Goal: Task Accomplishment & Management: Complete application form

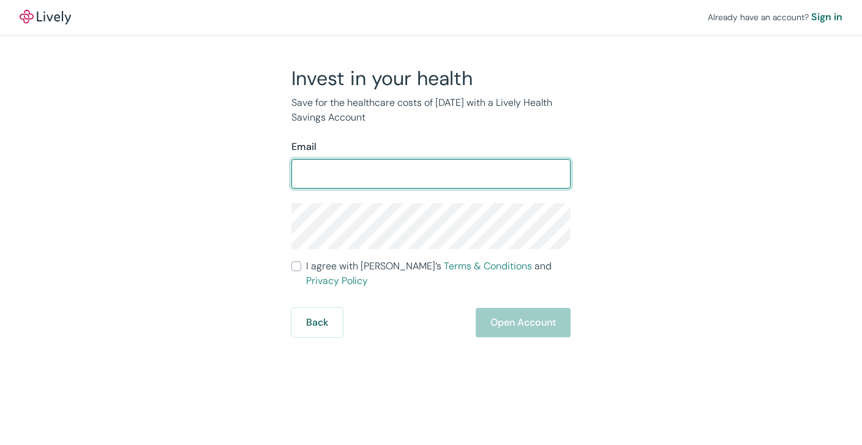
click at [421, 170] on input "Email" at bounding box center [430, 174] width 279 height 24
type input "[EMAIL_ADDRESS][DOMAIN_NAME]"
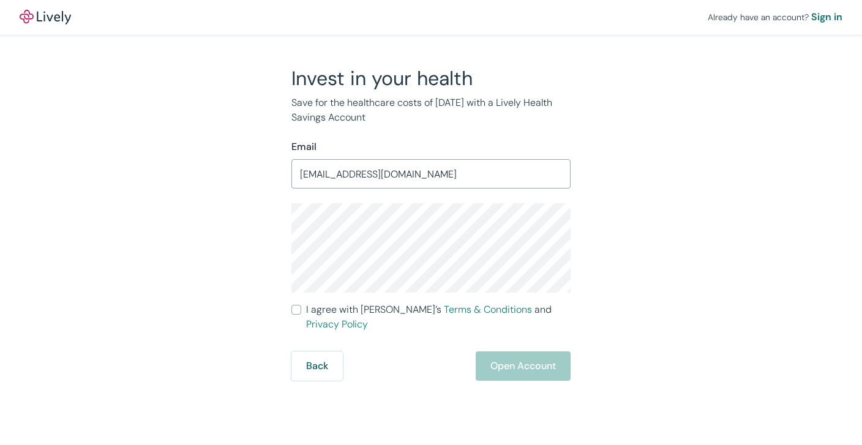
click at [327, 309] on span "I agree with Lively’s Terms & Conditions and Privacy Policy" at bounding box center [438, 316] width 264 height 29
click at [301, 309] on input "I agree with Lively’s Terms & Conditions and Privacy Policy" at bounding box center [296, 310] width 10 height 10
checkbox input "true"
click at [553, 359] on button "Open Account" at bounding box center [523, 365] width 95 height 29
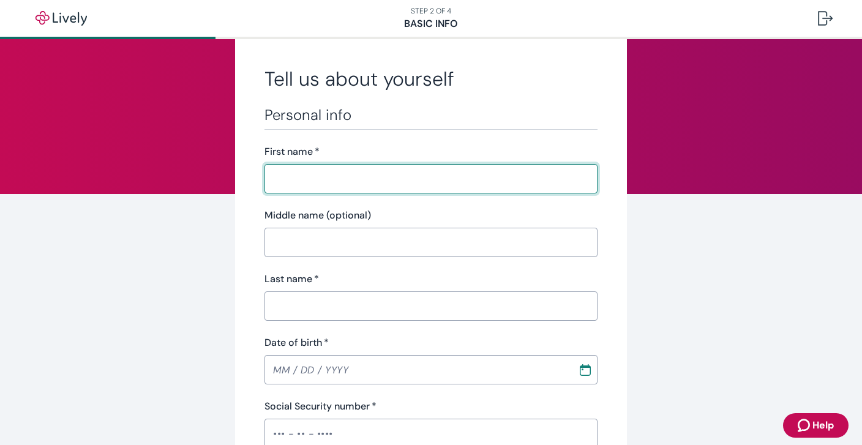
scroll to position [33, 0]
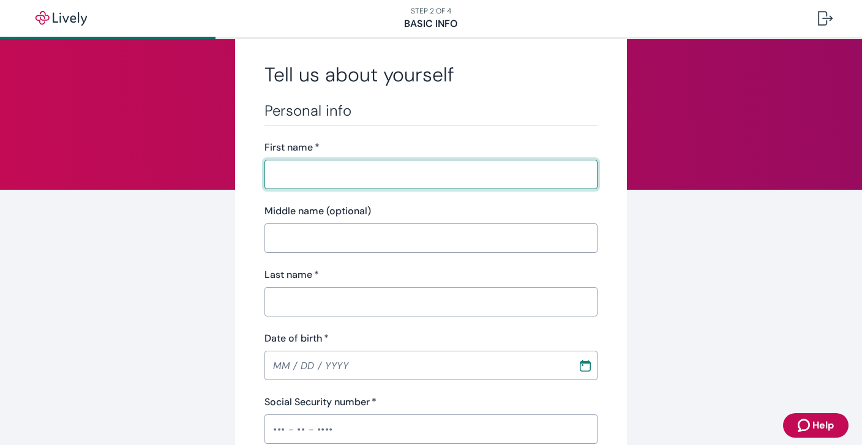
click at [377, 174] on input "First name   *" at bounding box center [430, 174] width 333 height 24
type input "[PERSON_NAME]"
type input "Sabinsky"
type input "[PHONE_NUMBER]"
type input "[STREET_ADDRESS][PERSON_NAME]"
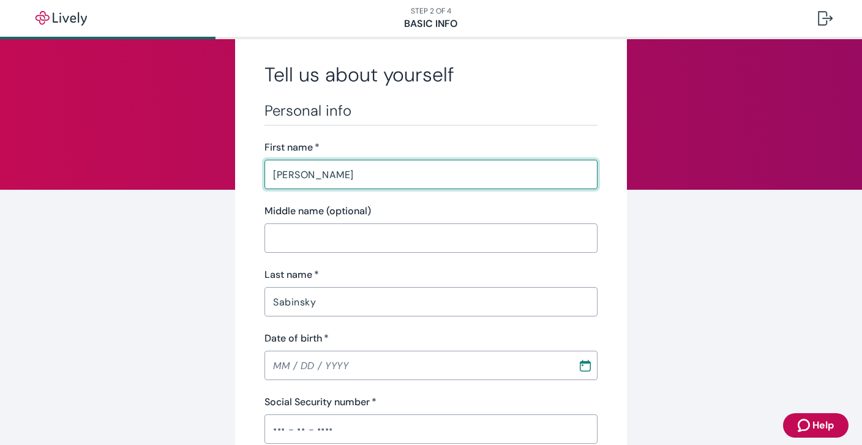
type input "Rock Tavern"
type input "NY"
type input "12575"
click at [359, 233] on input "Middle name (optional)" at bounding box center [430, 238] width 333 height 24
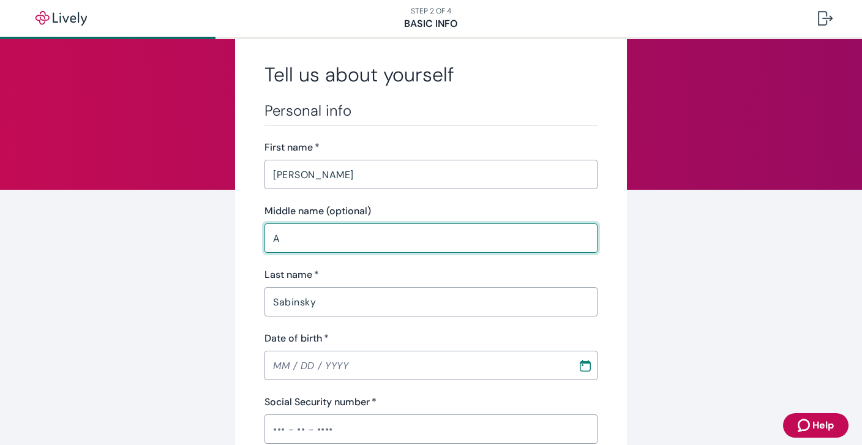
type input "A"
click at [305, 364] on input "MM / DD / YYYY" at bounding box center [416, 365] width 305 height 24
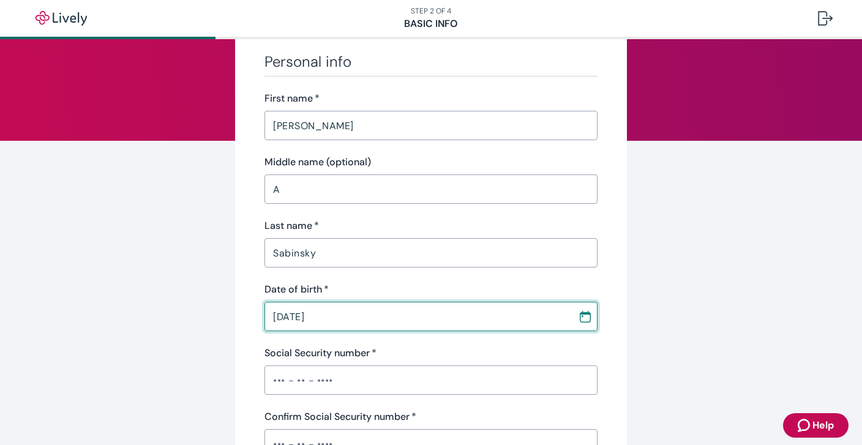
scroll to position [137, 0]
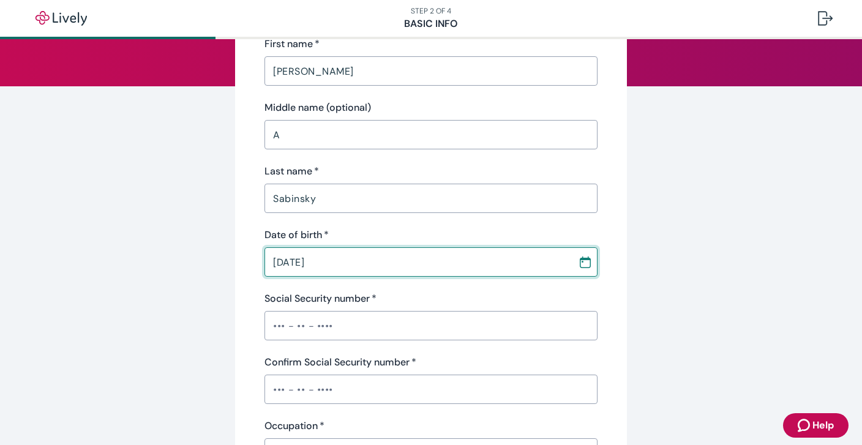
type input "[DATE]"
click at [271, 328] on input "Social Security number   *" at bounding box center [430, 325] width 333 height 24
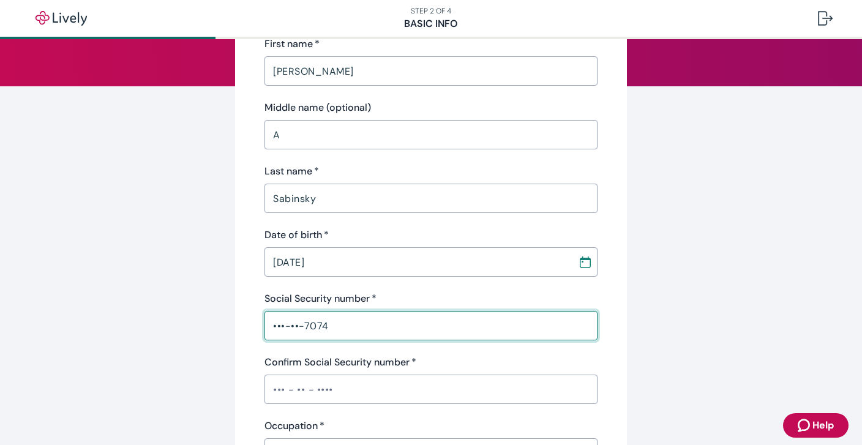
type input "•••-••-7074"
click at [279, 386] on input "Confirm Social Security number   *" at bounding box center [430, 389] width 333 height 24
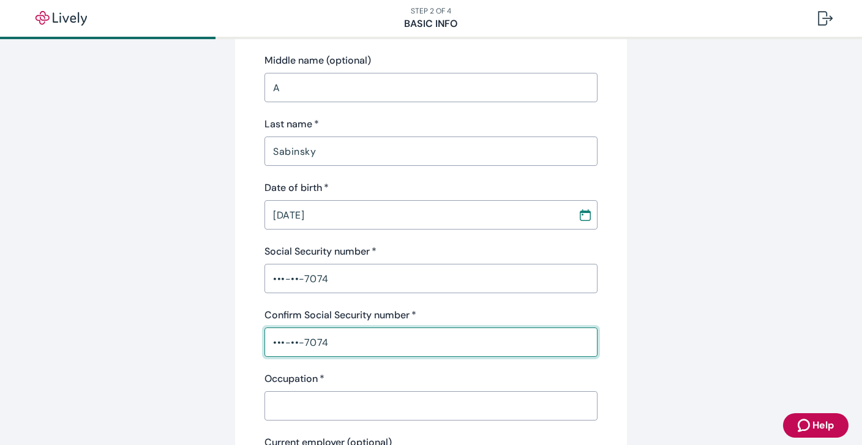
scroll to position [251, 0]
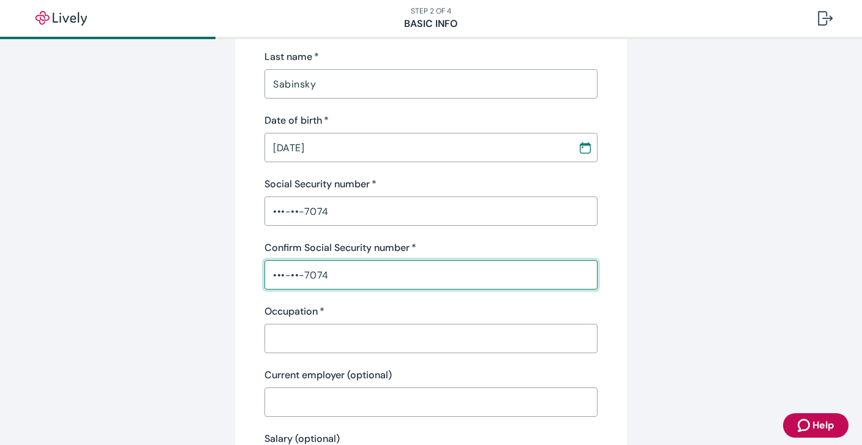
type input "•••-••-7074"
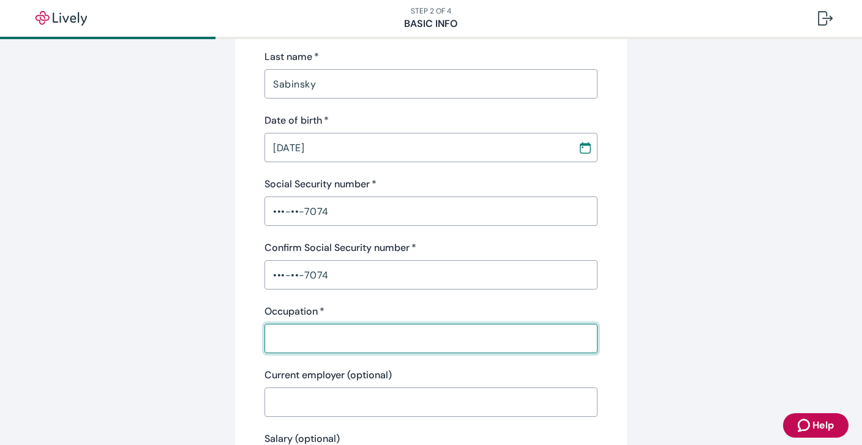
click at [296, 345] on input "Occupation   *" at bounding box center [430, 338] width 333 height 24
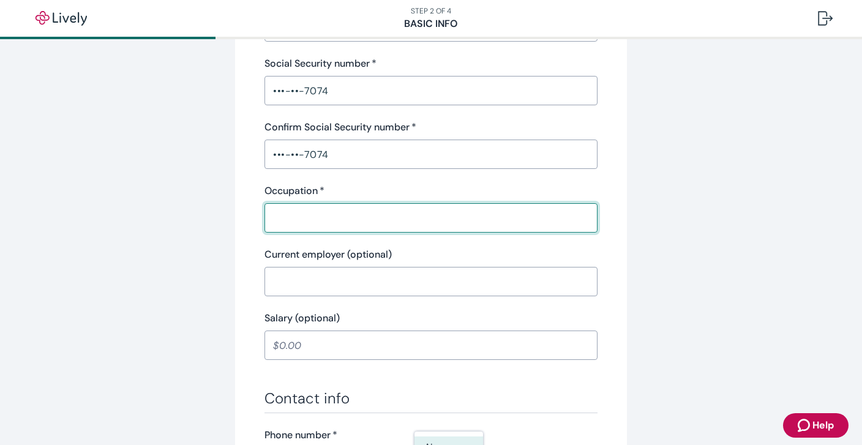
scroll to position [369, 0]
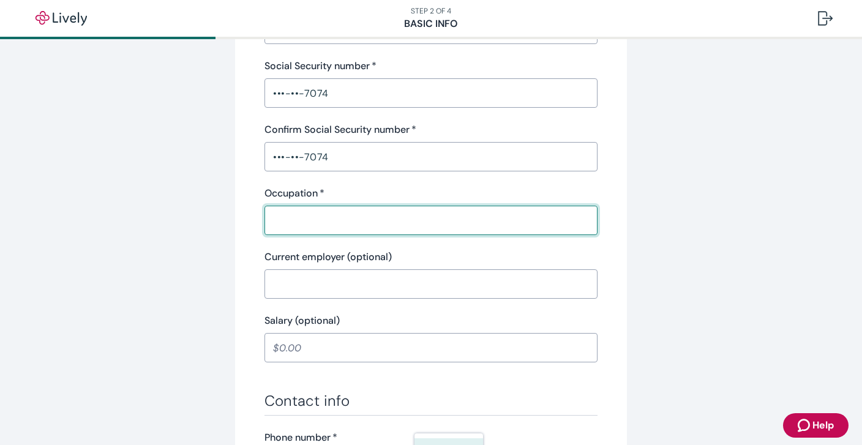
type input "S"
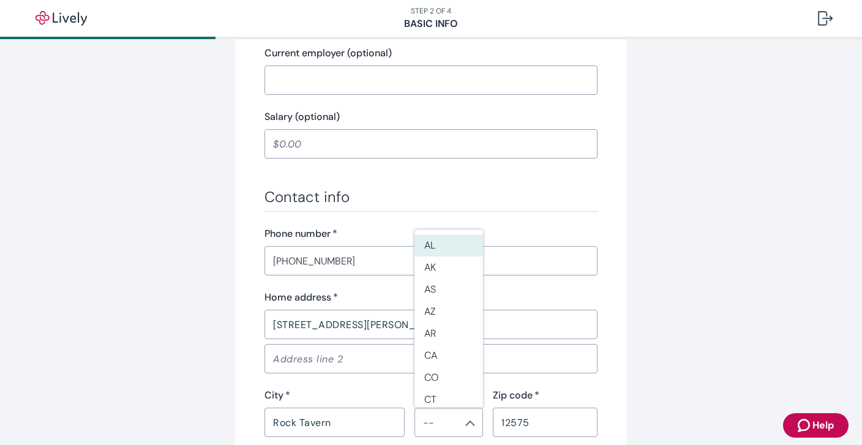
type input "Just left my teaching job of 8 years"
click at [195, 265] on div "Tell us about yourself Personal info First name   * Leigh ​ Middle name (option…" at bounding box center [431, 64] width 588 height 1142
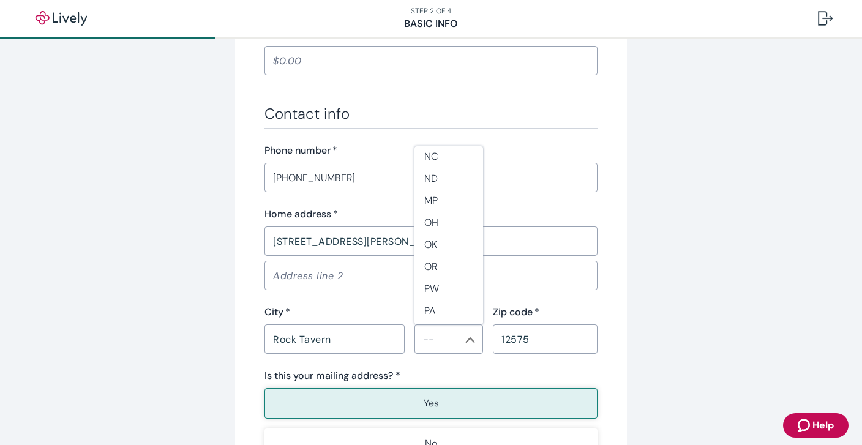
scroll to position [737, 0]
click at [444, 216] on li "NY" at bounding box center [448, 219] width 69 height 22
type input "NY"
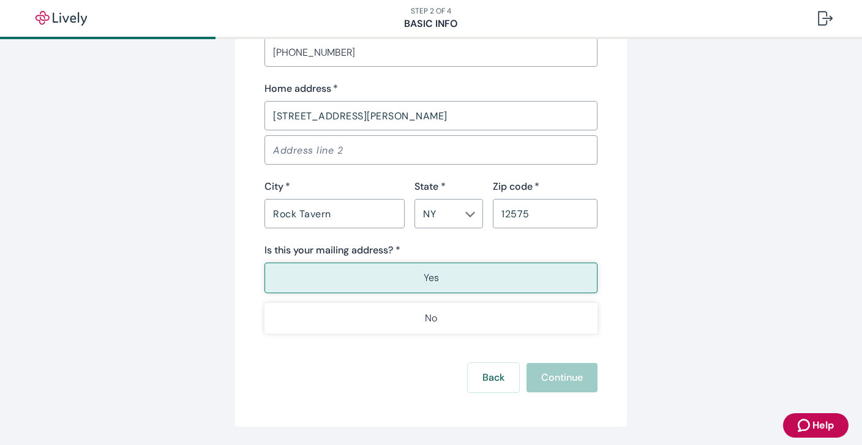
scroll to position [800, 0]
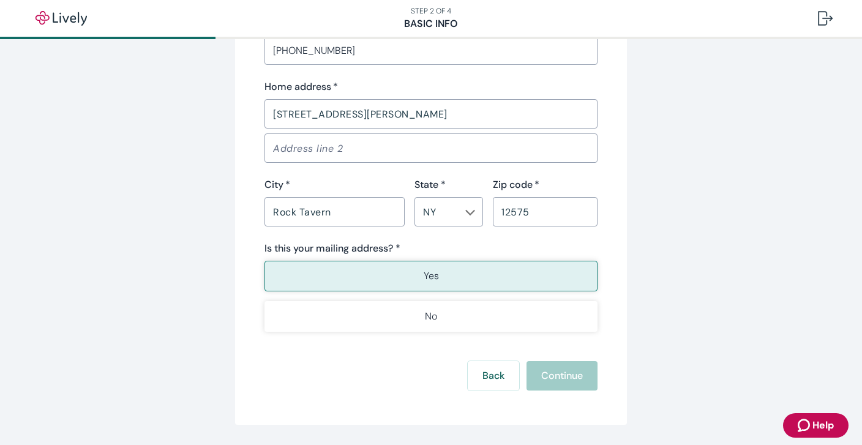
click at [489, 277] on button "Yes" at bounding box center [430, 276] width 333 height 31
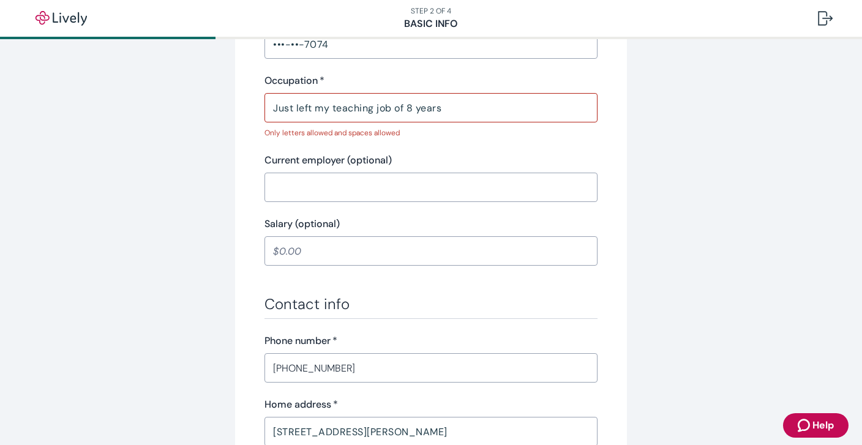
scroll to position [481, 0]
drag, startPoint x: 452, startPoint y: 105, endPoint x: 206, endPoint y: 99, distance: 246.2
click at [209, 100] on div "Tell us about yourself Personal info First name   * Leigh ​ Middle name (option…" at bounding box center [431, 164] width 588 height 1158
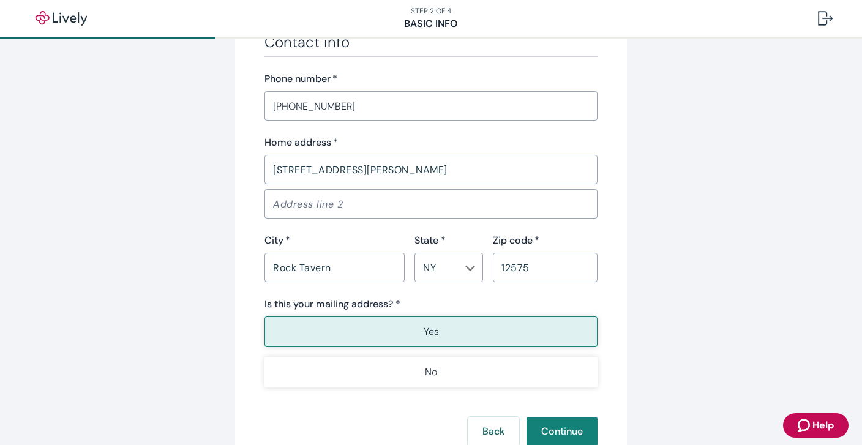
scroll to position [822, 0]
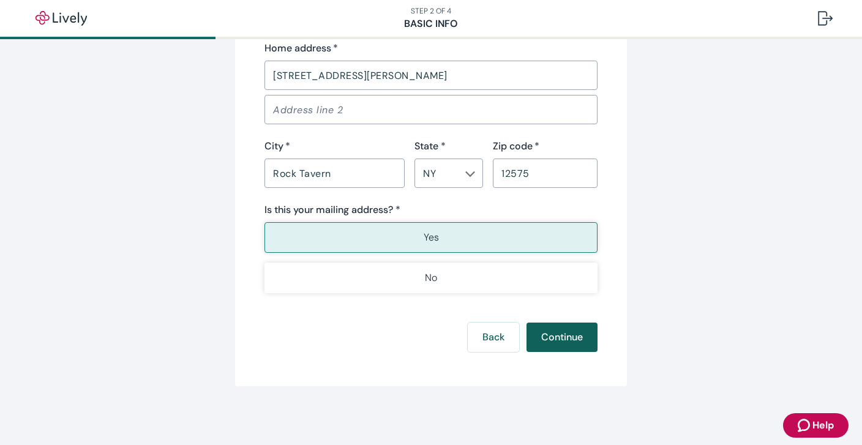
type input "Educator"
click at [572, 334] on button "Continue" at bounding box center [562, 337] width 71 height 29
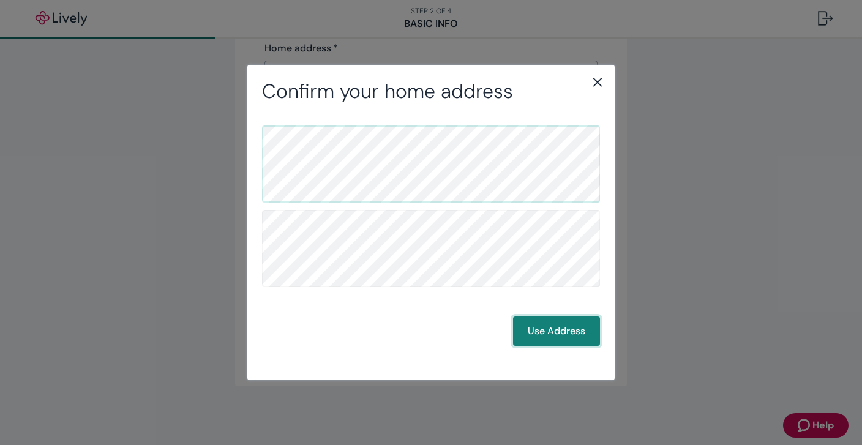
click at [570, 332] on button "Use Address" at bounding box center [556, 331] width 87 height 29
click at [585, 333] on button "Use Address" at bounding box center [556, 331] width 87 height 29
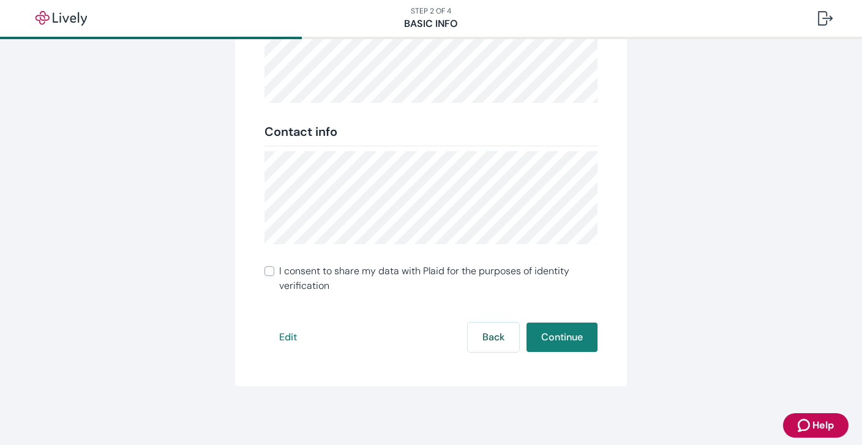
scroll to position [249, 0]
click at [566, 340] on button "Continue" at bounding box center [562, 337] width 71 height 29
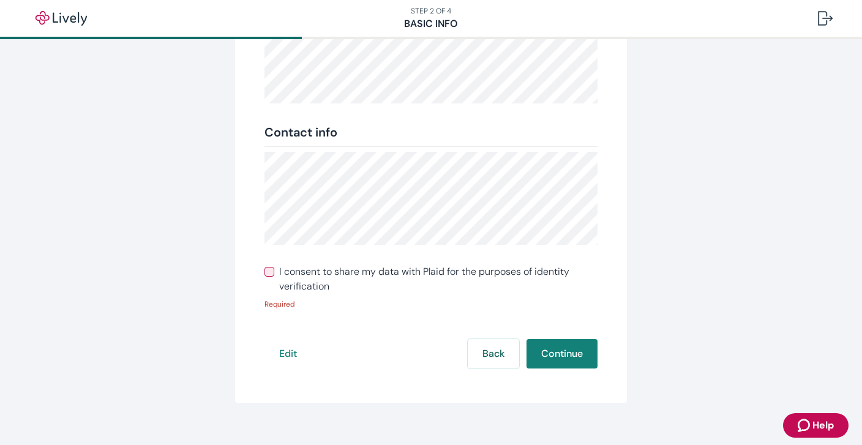
click at [425, 264] on span "I consent to share my data with Plaid for the purposes of identity verification" at bounding box center [438, 278] width 318 height 29
click at [274, 267] on input "I consent to share my data with Plaid for the purposes of identity verification" at bounding box center [269, 272] width 10 height 10
checkbox input "true"
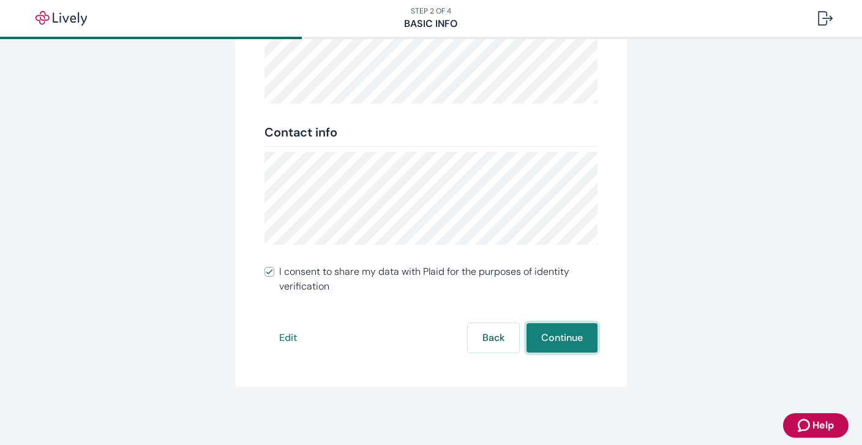
click at [556, 330] on button "Continue" at bounding box center [562, 337] width 71 height 29
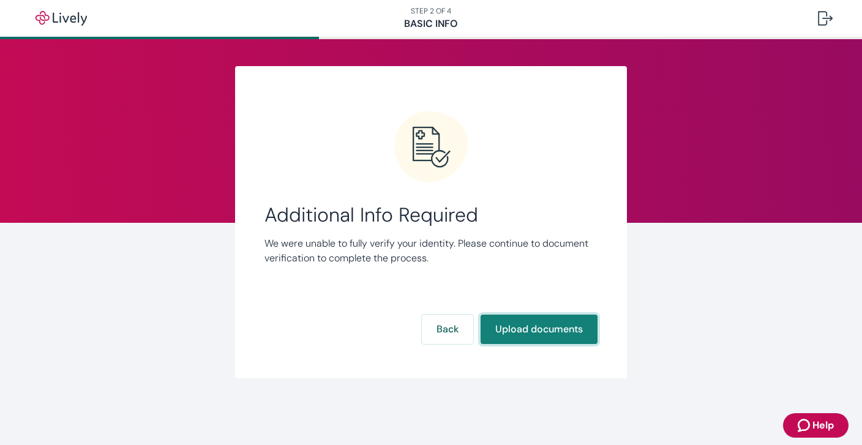
click at [531, 323] on button "Upload documents" at bounding box center [539, 329] width 117 height 29
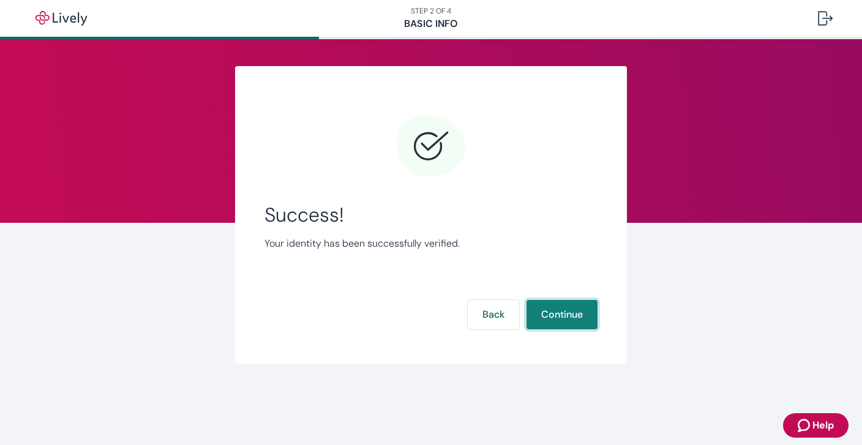
click at [555, 313] on button "Continue" at bounding box center [562, 314] width 71 height 29
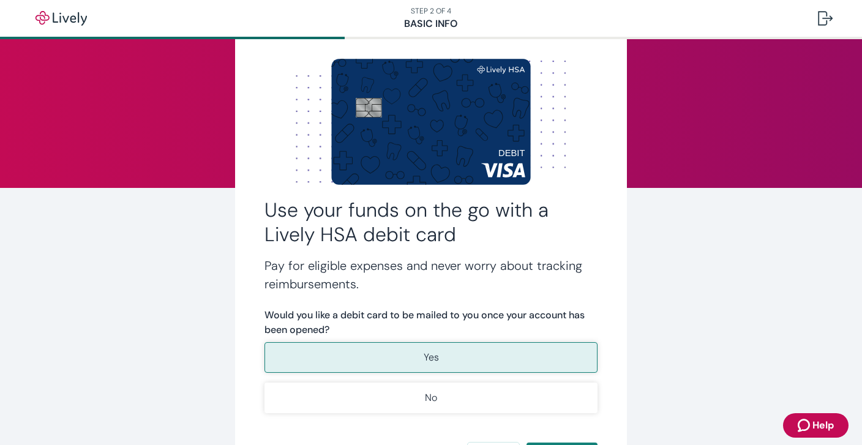
scroll to position [155, 0]
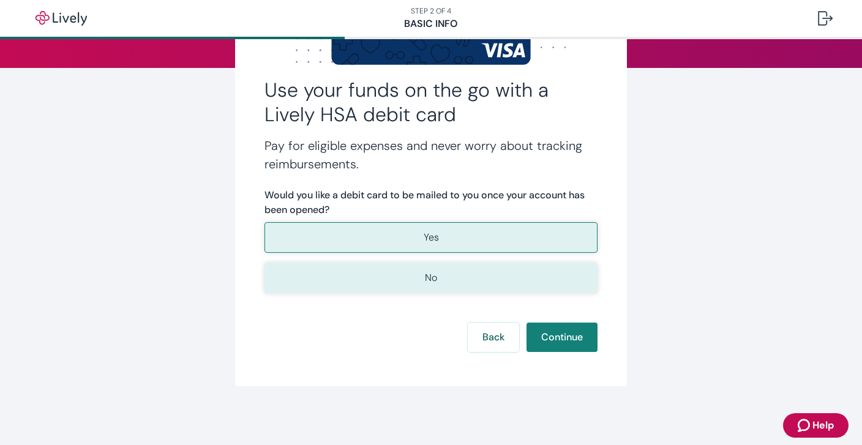
click at [518, 288] on button "No" at bounding box center [430, 278] width 333 height 31
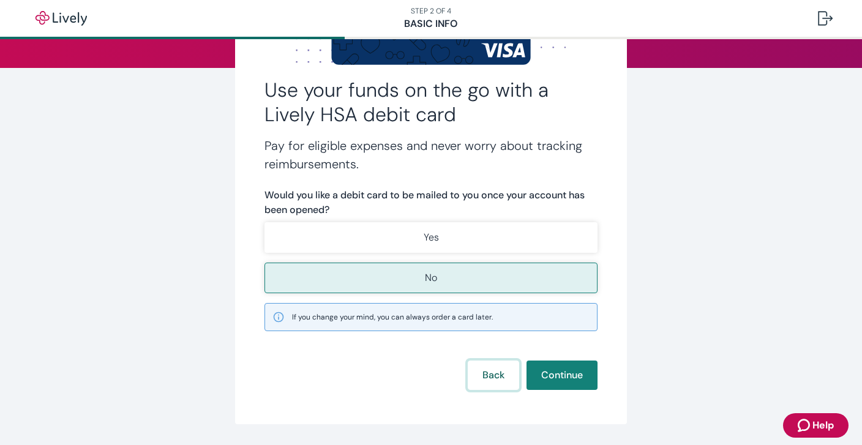
click at [491, 368] on button "Back" at bounding box center [493, 375] width 51 height 29
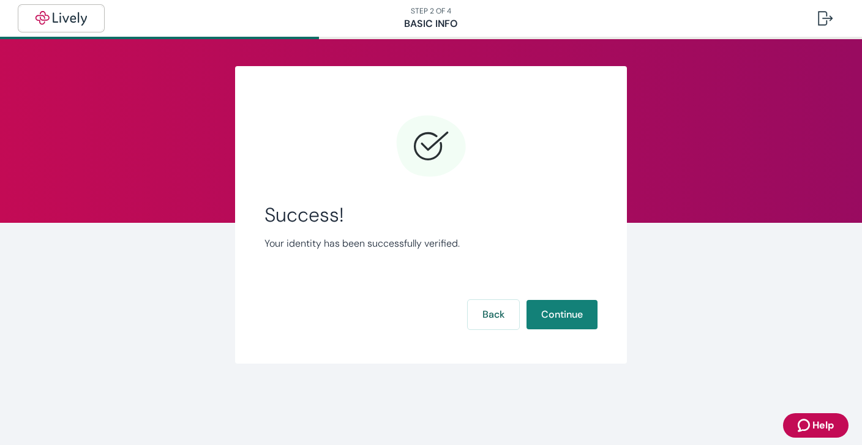
click at [56, 24] on img "button" at bounding box center [61, 18] width 69 height 15
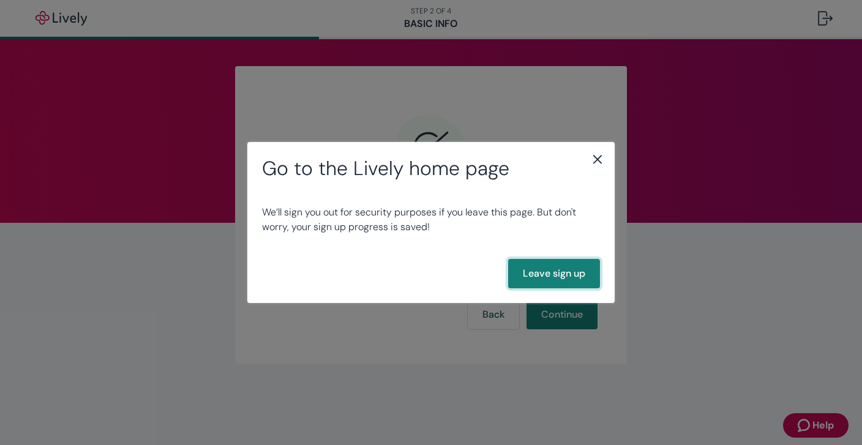
click at [564, 280] on button "Leave sign up" at bounding box center [554, 273] width 92 height 29
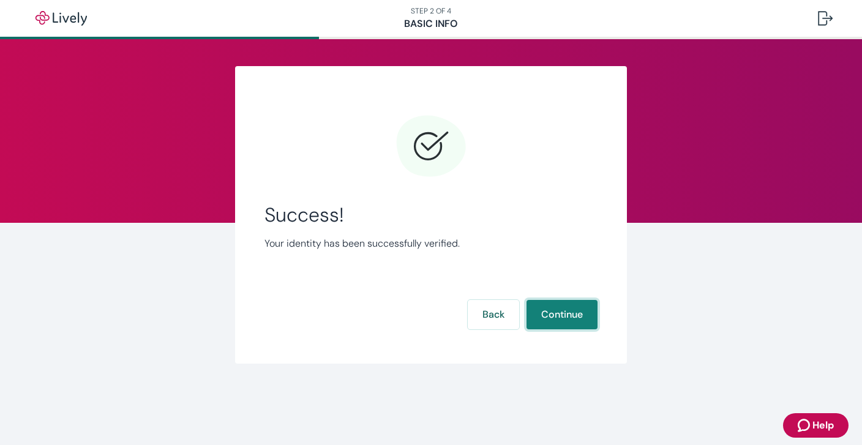
click at [568, 317] on button "Continue" at bounding box center [562, 314] width 71 height 29
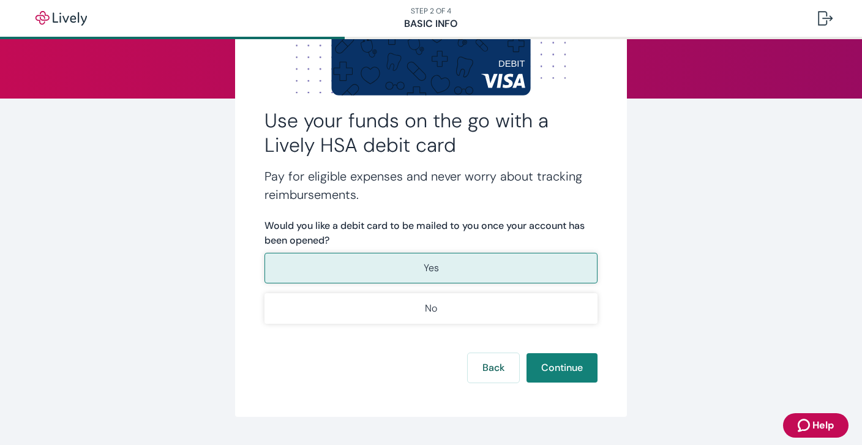
scroll to position [133, 0]
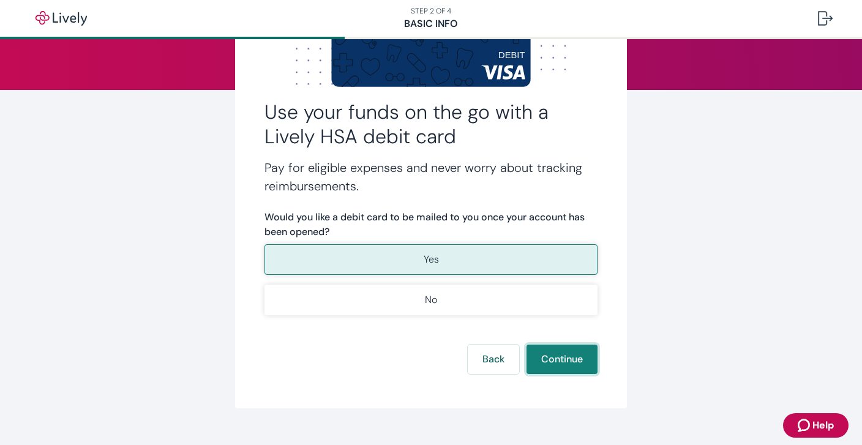
click at [568, 356] on button "Continue" at bounding box center [562, 359] width 71 height 29
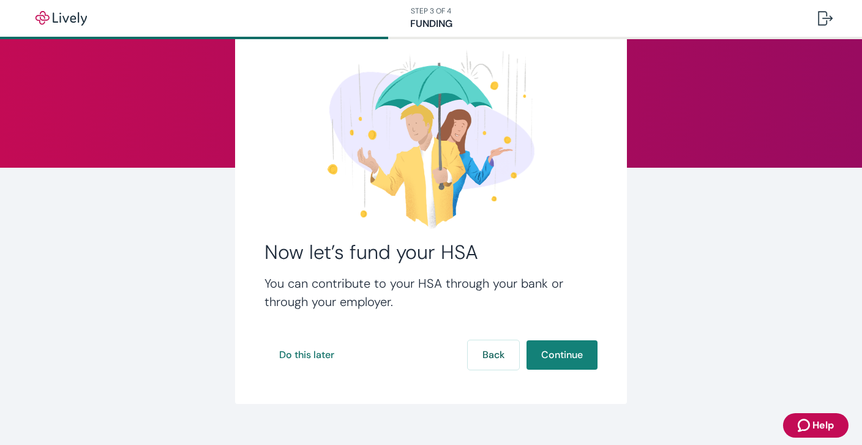
scroll to position [73, 0]
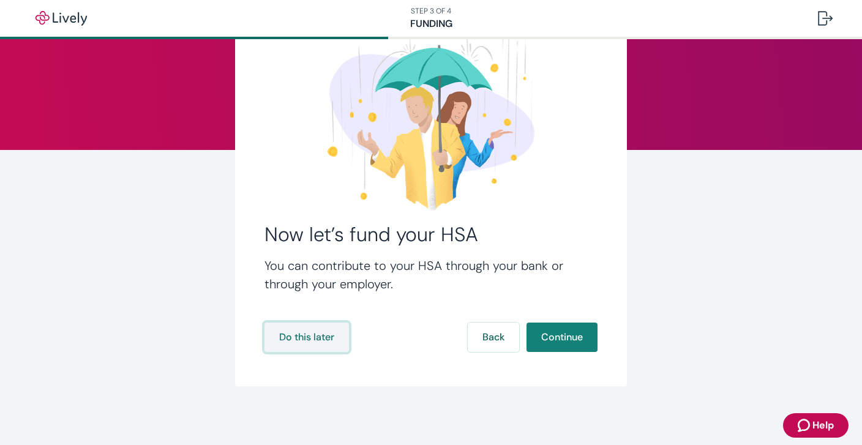
click at [294, 343] on button "Do this later" at bounding box center [306, 337] width 84 height 29
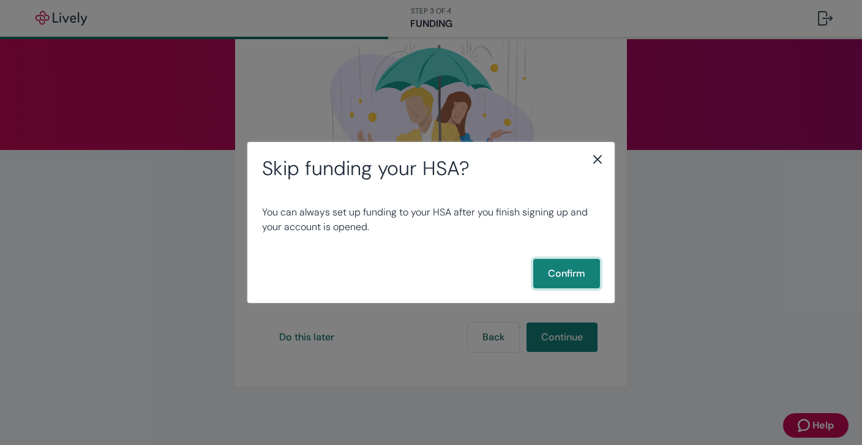
click at [562, 281] on button "Confirm" at bounding box center [566, 273] width 67 height 29
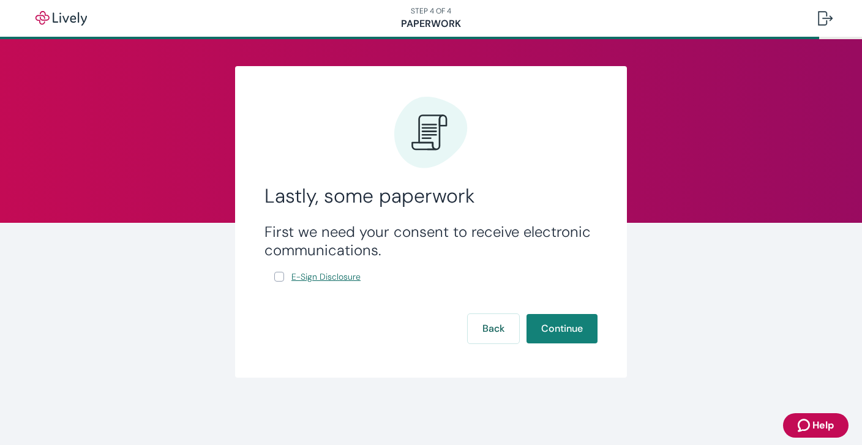
click at [321, 275] on span "E-Sign Disclosure" at bounding box center [325, 277] width 69 height 13
click at [282, 277] on input "E-Sign Disclosure" at bounding box center [279, 277] width 10 height 10
checkbox input "true"
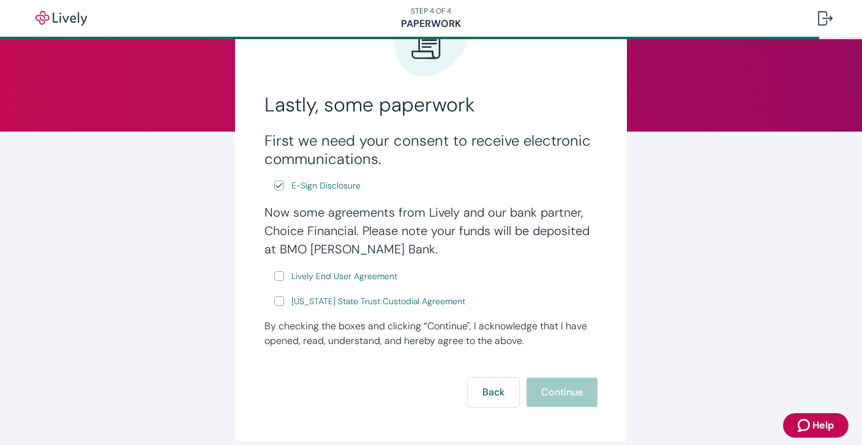
scroll to position [94, 0]
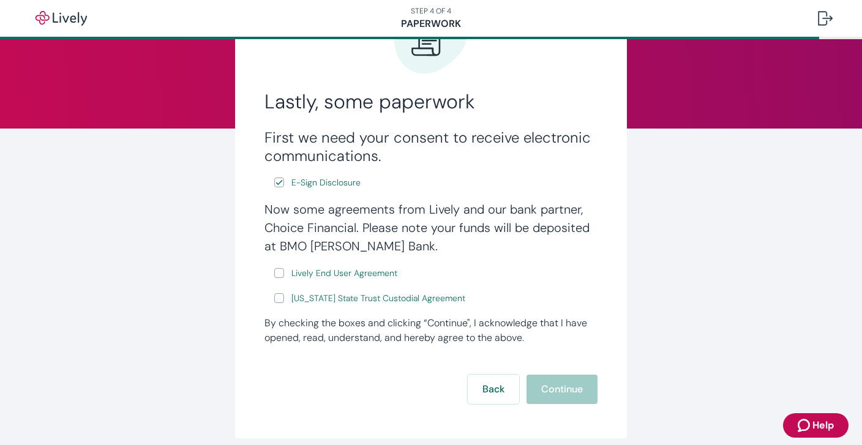
click at [282, 268] on input "Lively End User Agreement" at bounding box center [279, 273] width 10 height 10
checkbox input "true"
click at [279, 303] on input "Wyoming State Trust Custodial Agreement" at bounding box center [279, 298] width 10 height 10
checkbox input "true"
click at [565, 395] on button "Continue" at bounding box center [562, 389] width 71 height 29
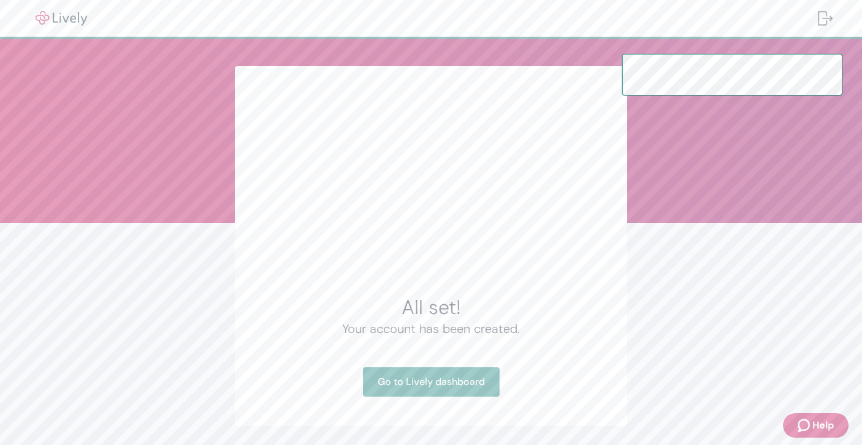
scroll to position [12, 0]
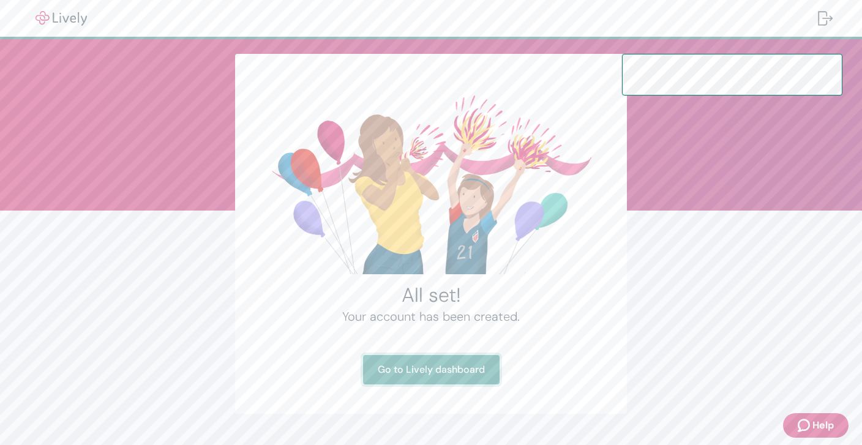
click at [462, 362] on link "Go to Lively dashboard" at bounding box center [431, 369] width 137 height 29
